Goal: Task Accomplishment & Management: Use online tool/utility

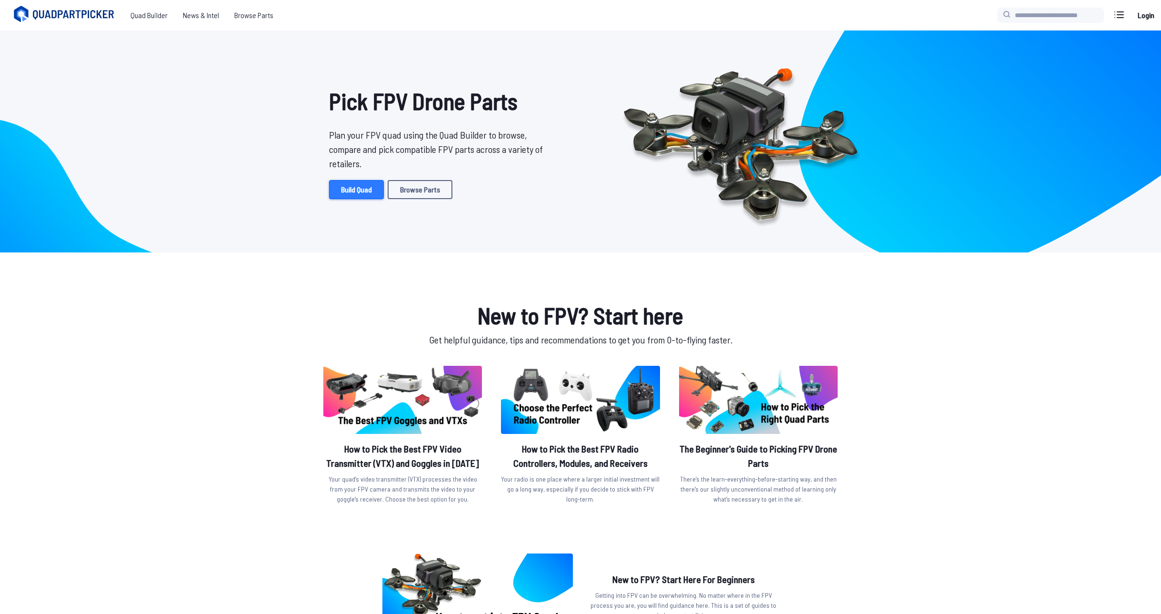
click at [364, 189] on link "Build Quad" at bounding box center [356, 189] width 55 height 19
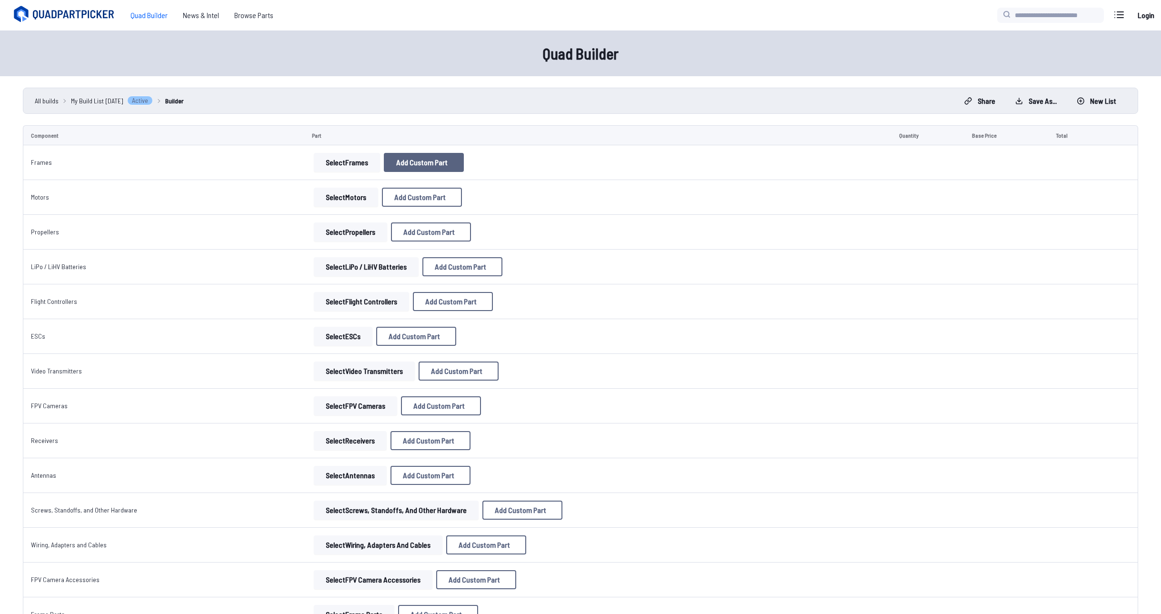
click at [401, 168] on button "Add Custom Part" at bounding box center [424, 162] width 80 height 19
select select "**********"
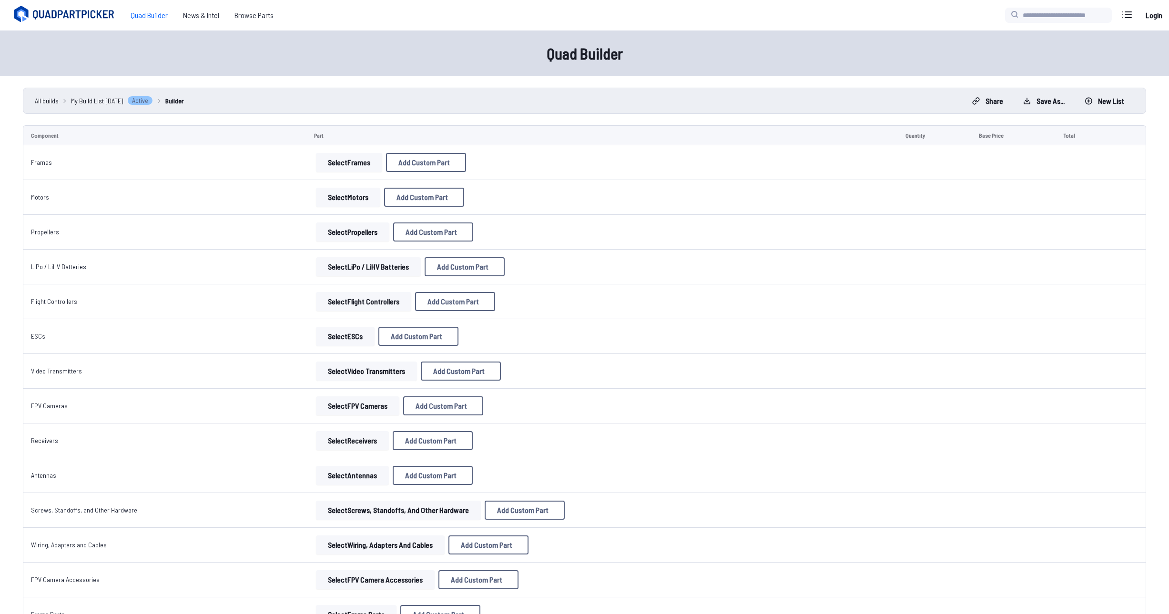
click at [678, 174] on icon at bounding box center [674, 178] width 9 height 9
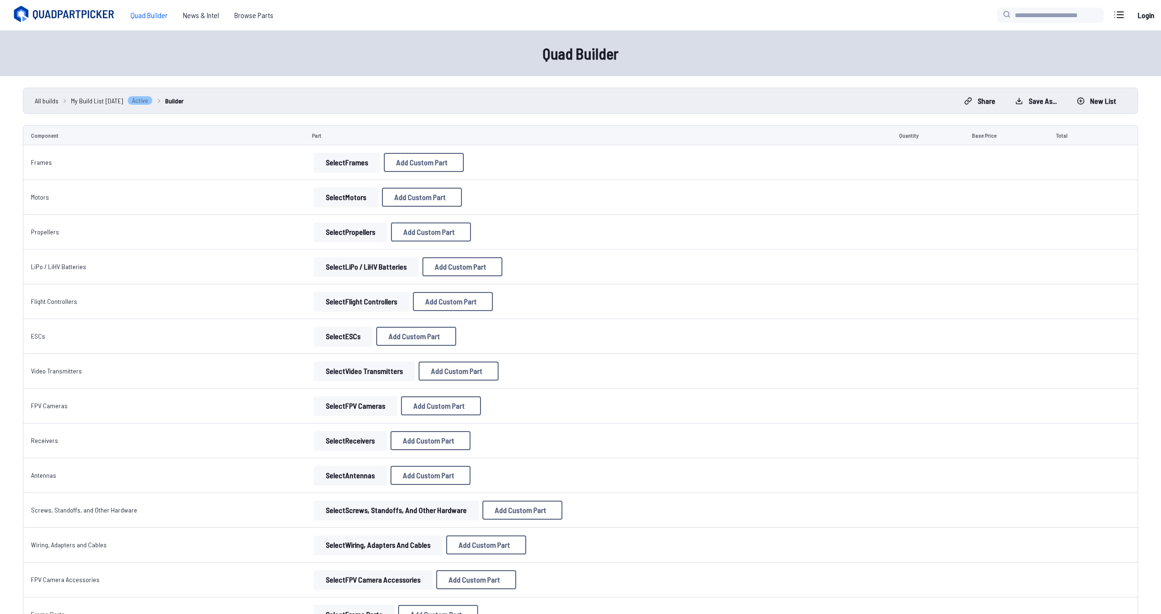
click at [334, 165] on button "Select Frames" at bounding box center [347, 162] width 66 height 19
click at [349, 164] on button "Select Frames" at bounding box center [347, 162] width 66 height 19
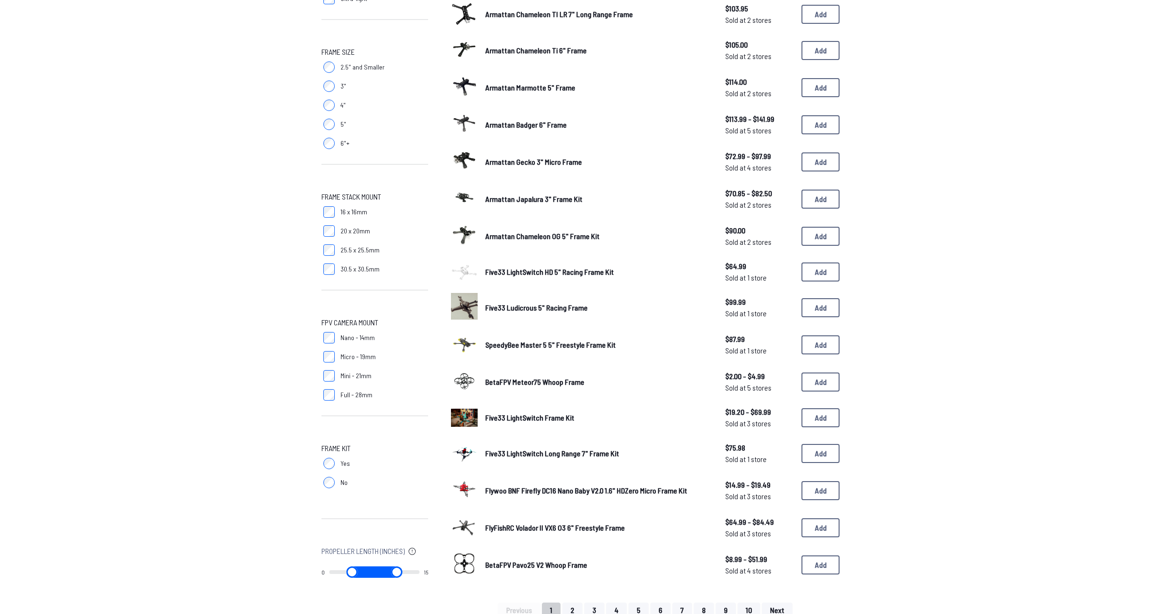
scroll to position [286, 0]
